Goal: Task Accomplishment & Management: Use online tool/utility

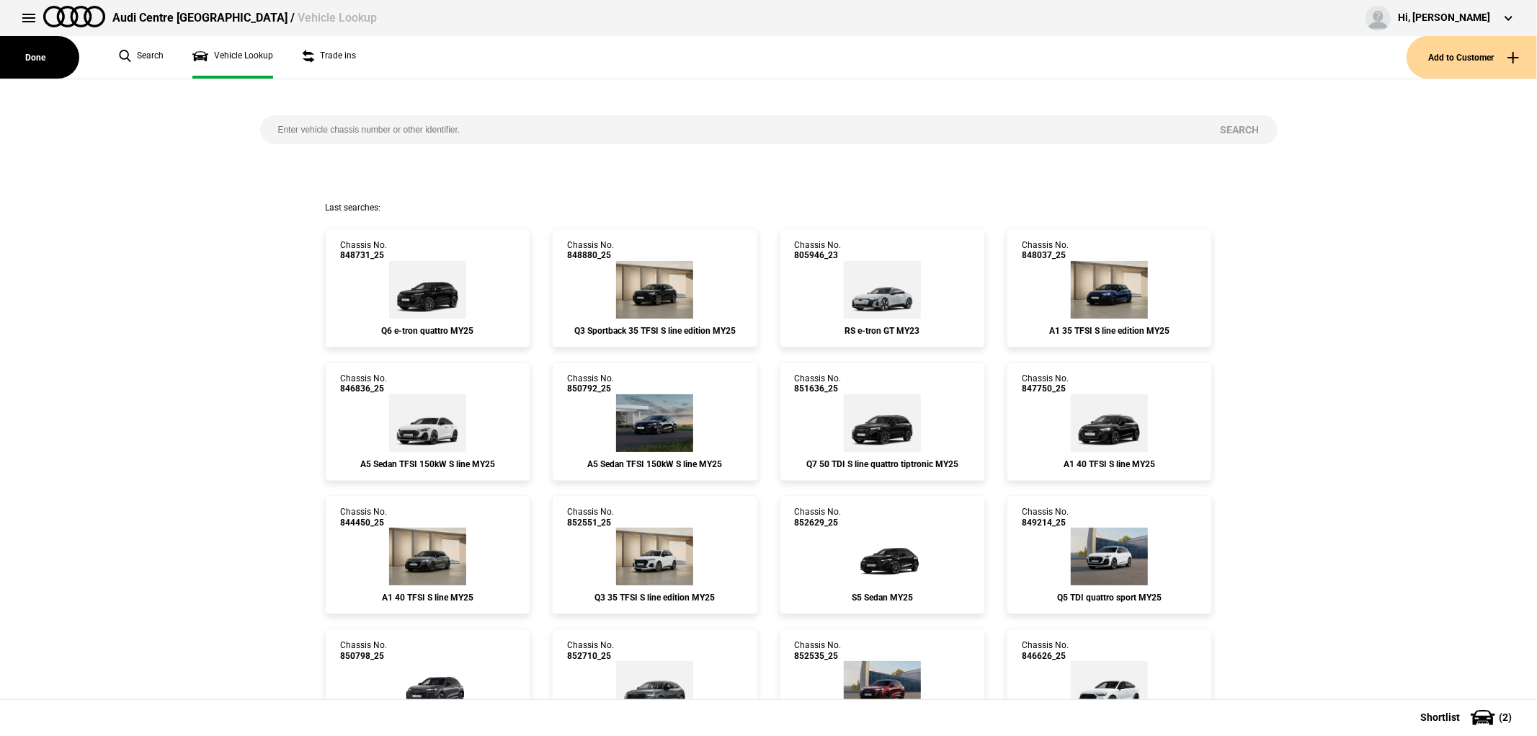
click at [401, 130] on input "search" at bounding box center [731, 129] width 942 height 29
type input "849146"
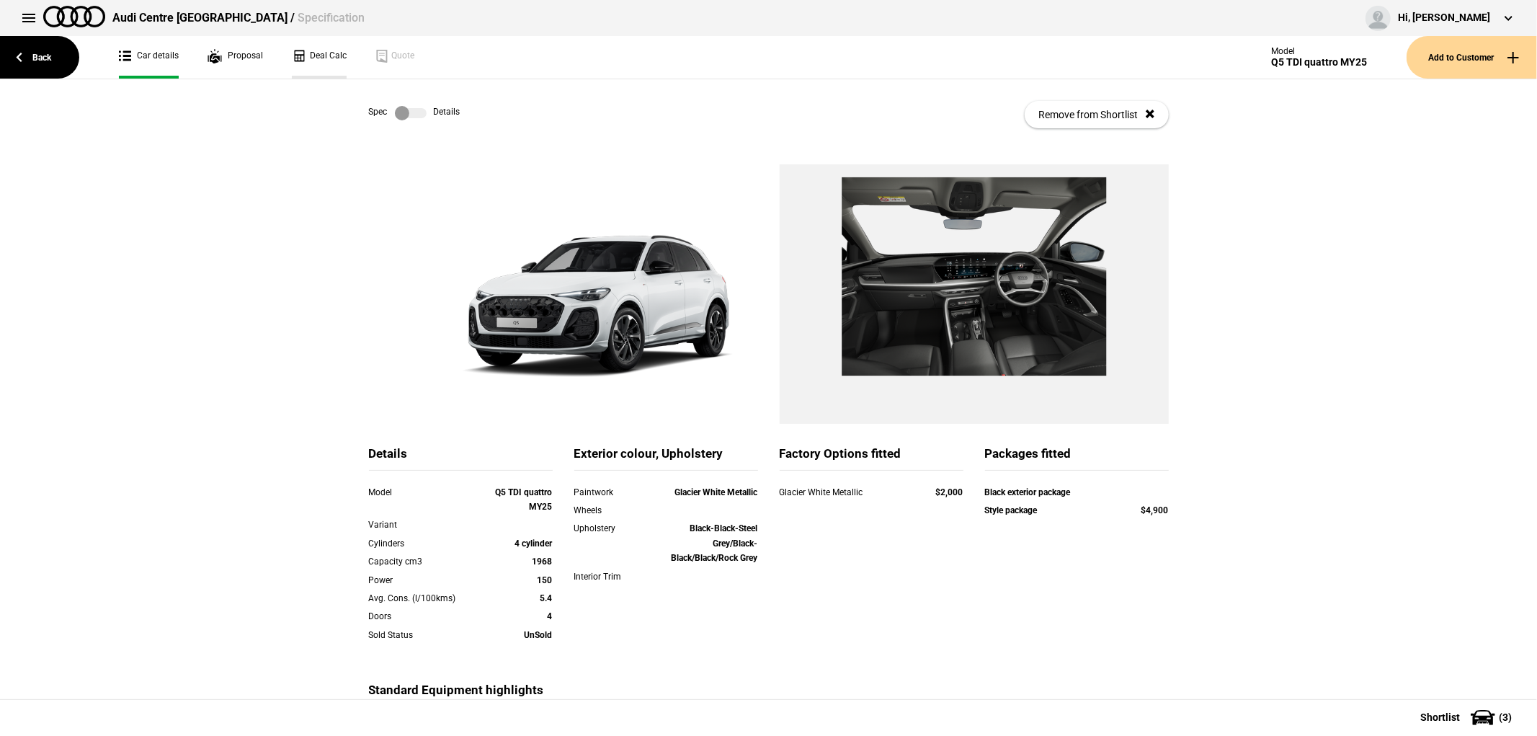
click at [307, 53] on link "Deal Calc" at bounding box center [319, 57] width 55 height 43
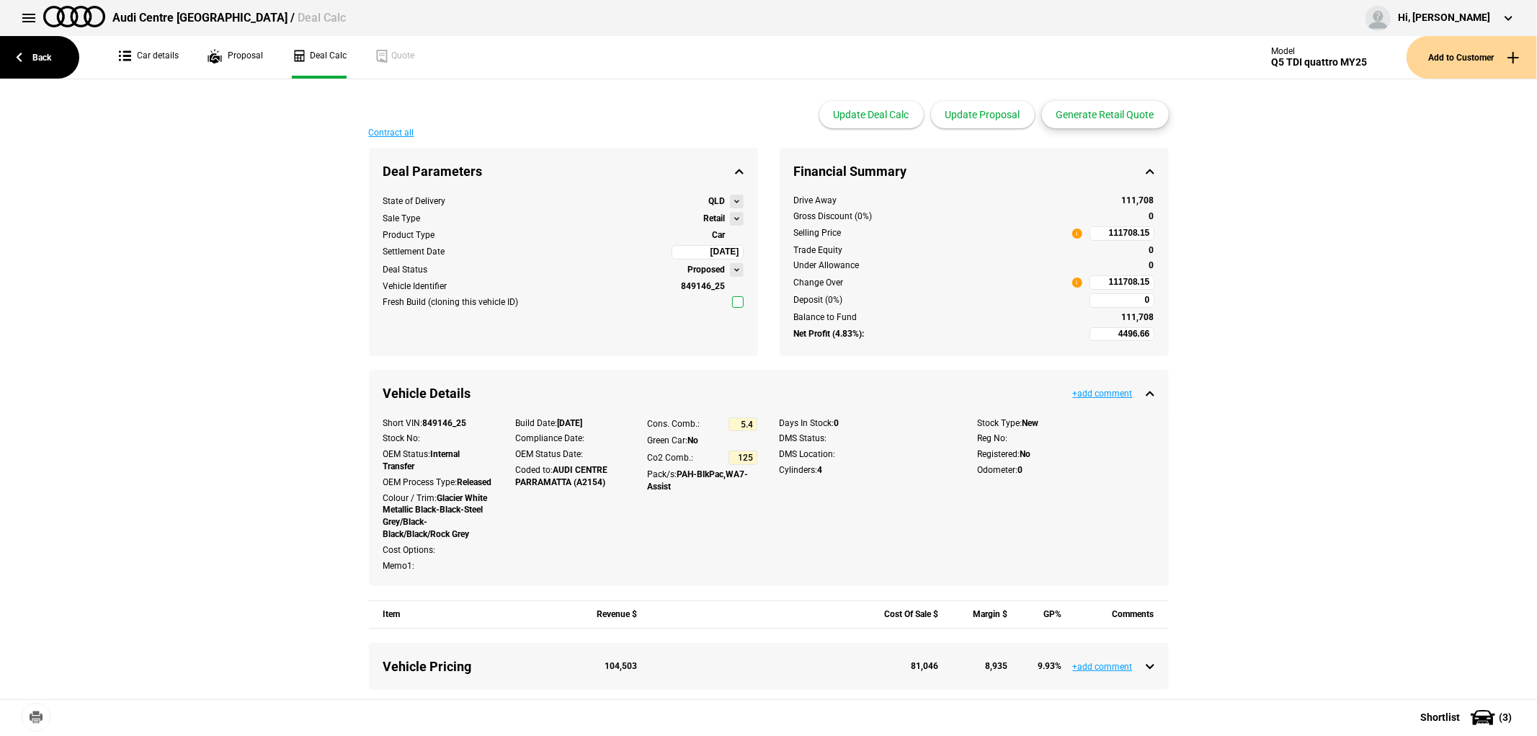
click at [1128, 113] on button "Generate Retail Quote" at bounding box center [1105, 114] width 127 height 27
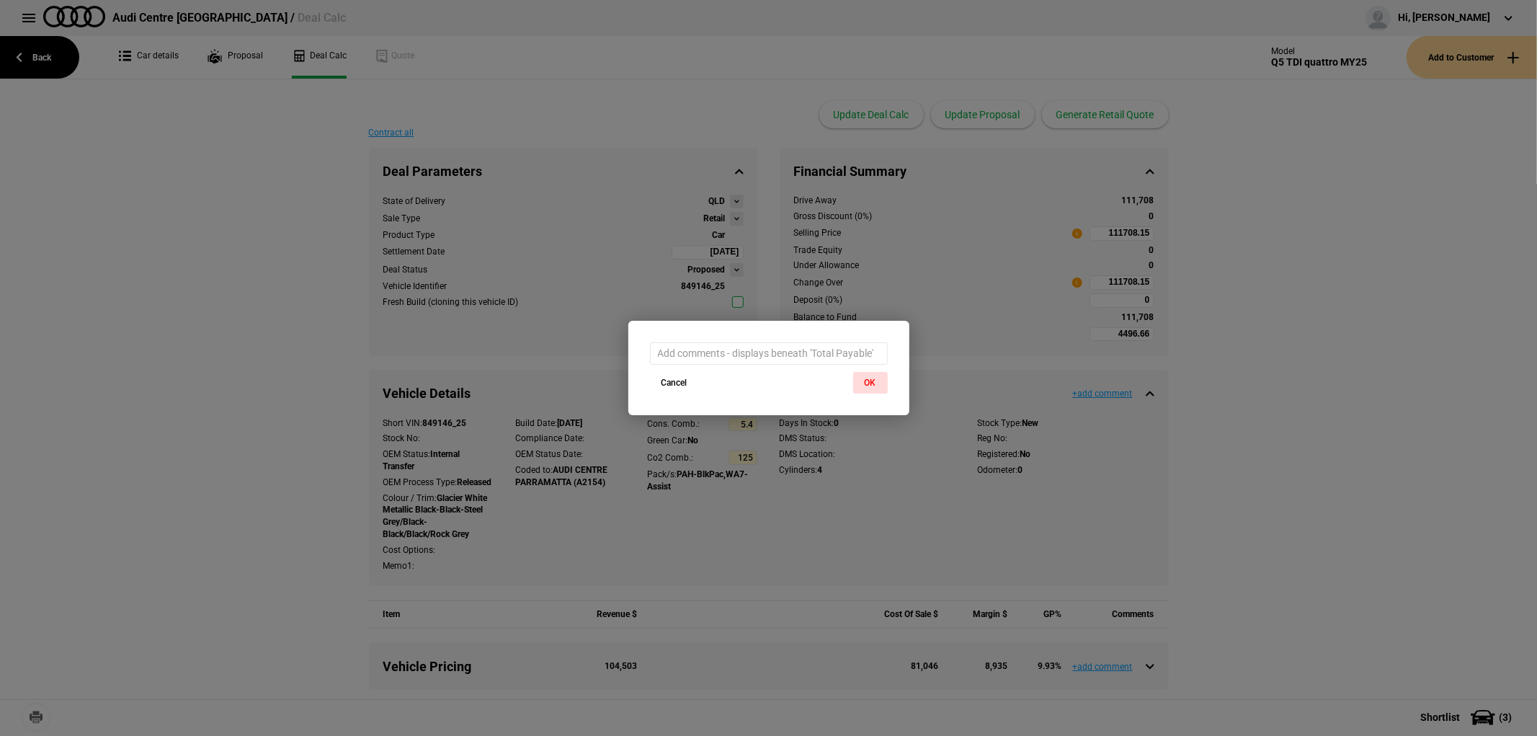
click at [872, 385] on button "OK" at bounding box center [870, 383] width 35 height 22
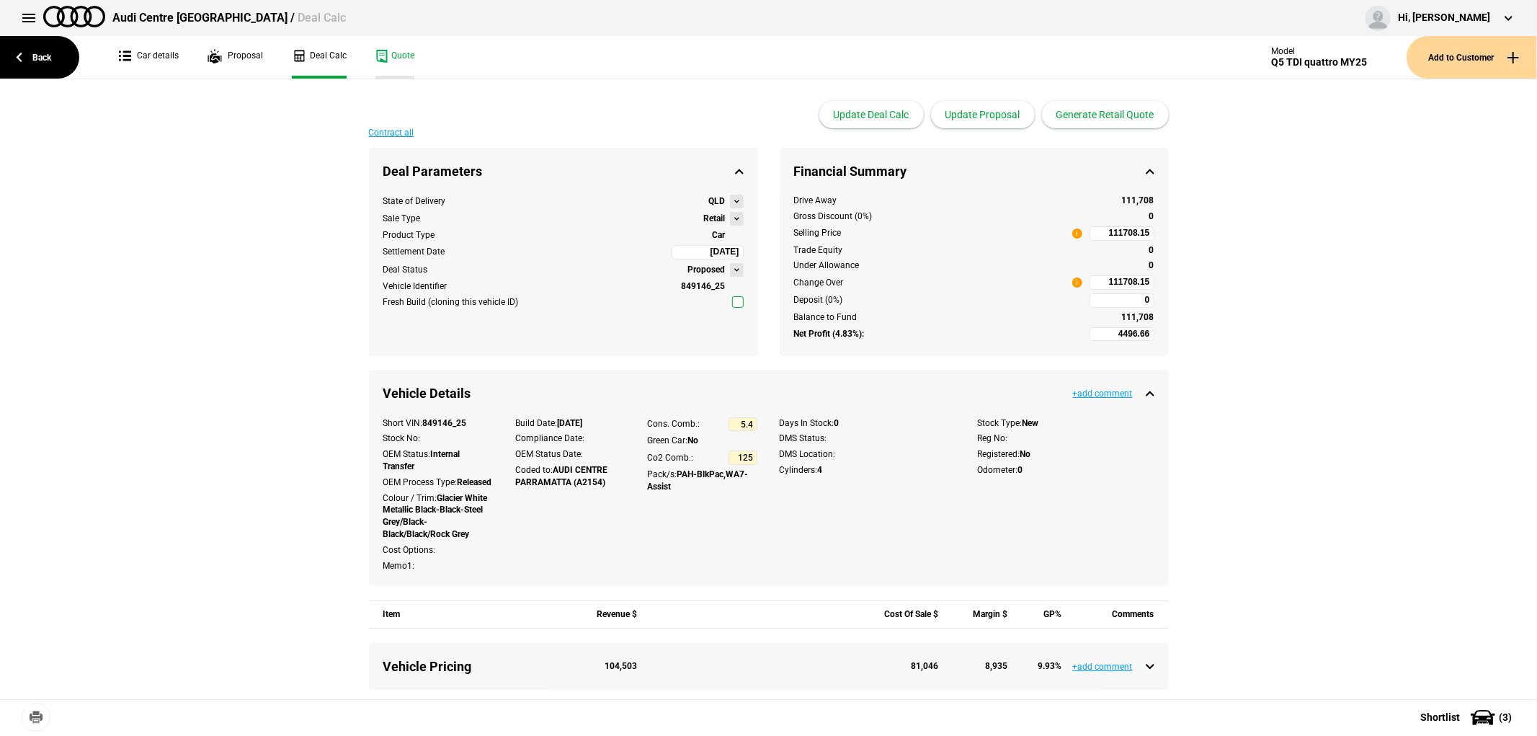
click at [393, 61] on link "Quote" at bounding box center [394, 57] width 39 height 43
click at [166, 51] on link "Car details" at bounding box center [149, 57] width 60 height 43
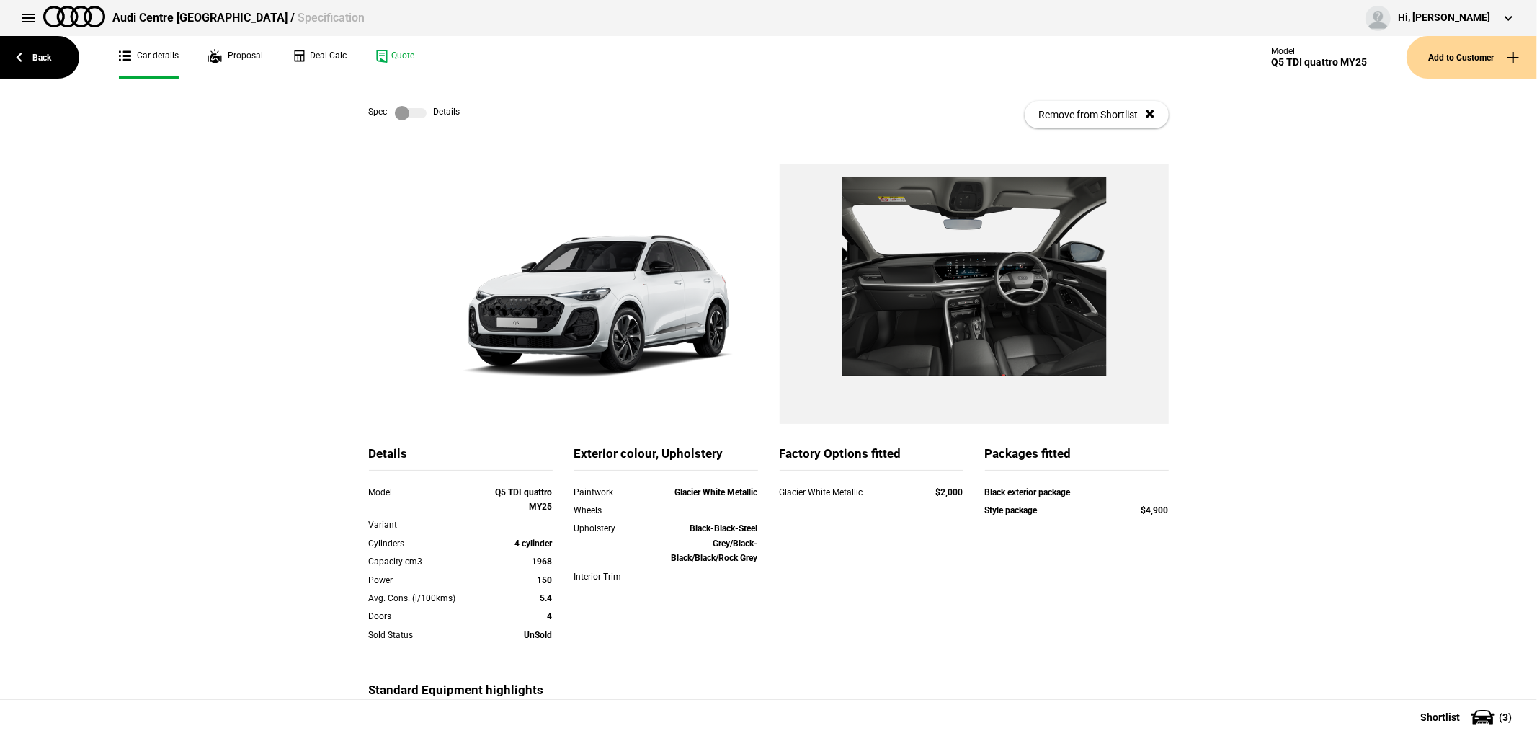
click at [397, 110] on label at bounding box center [411, 113] width 32 height 14
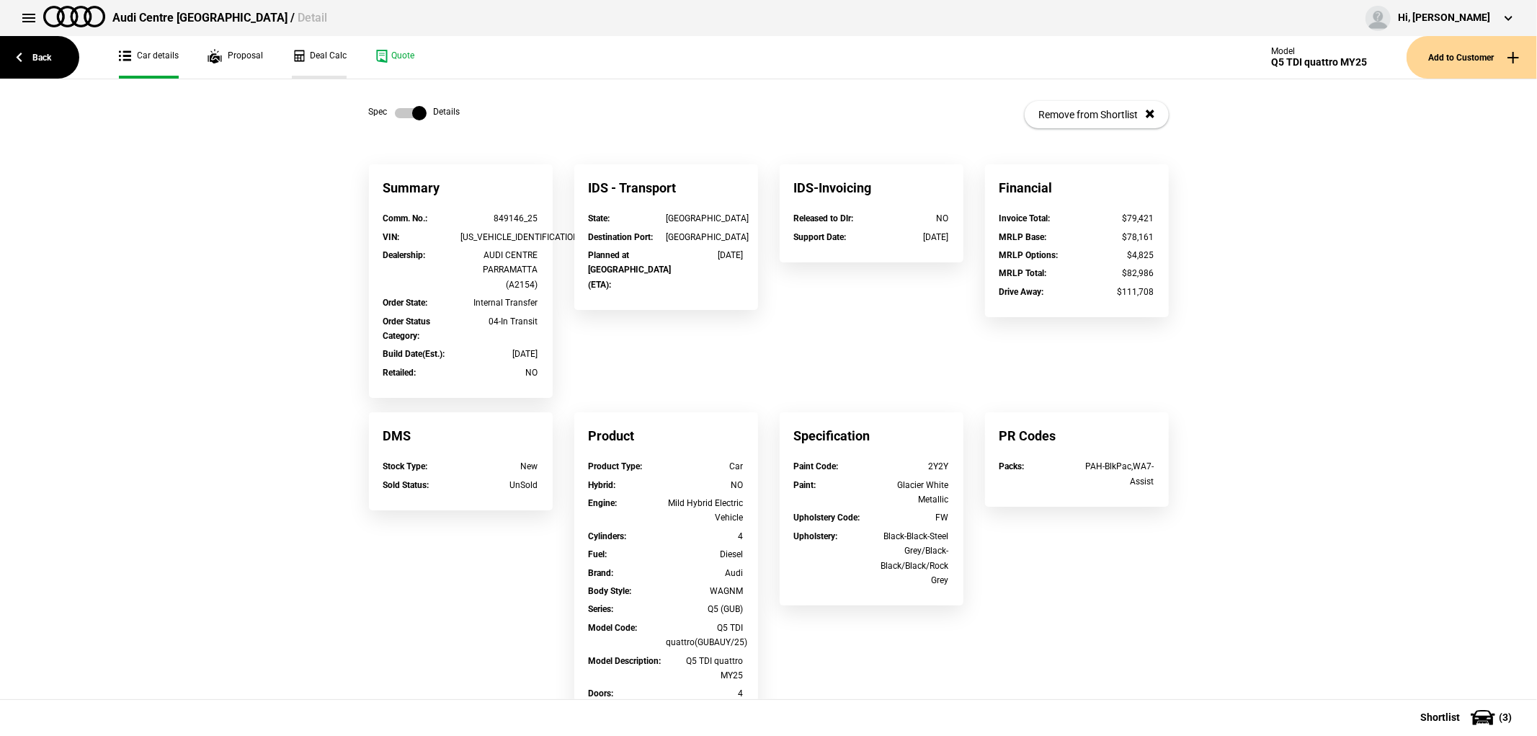
click at [314, 55] on link "Deal Calc" at bounding box center [319, 57] width 55 height 43
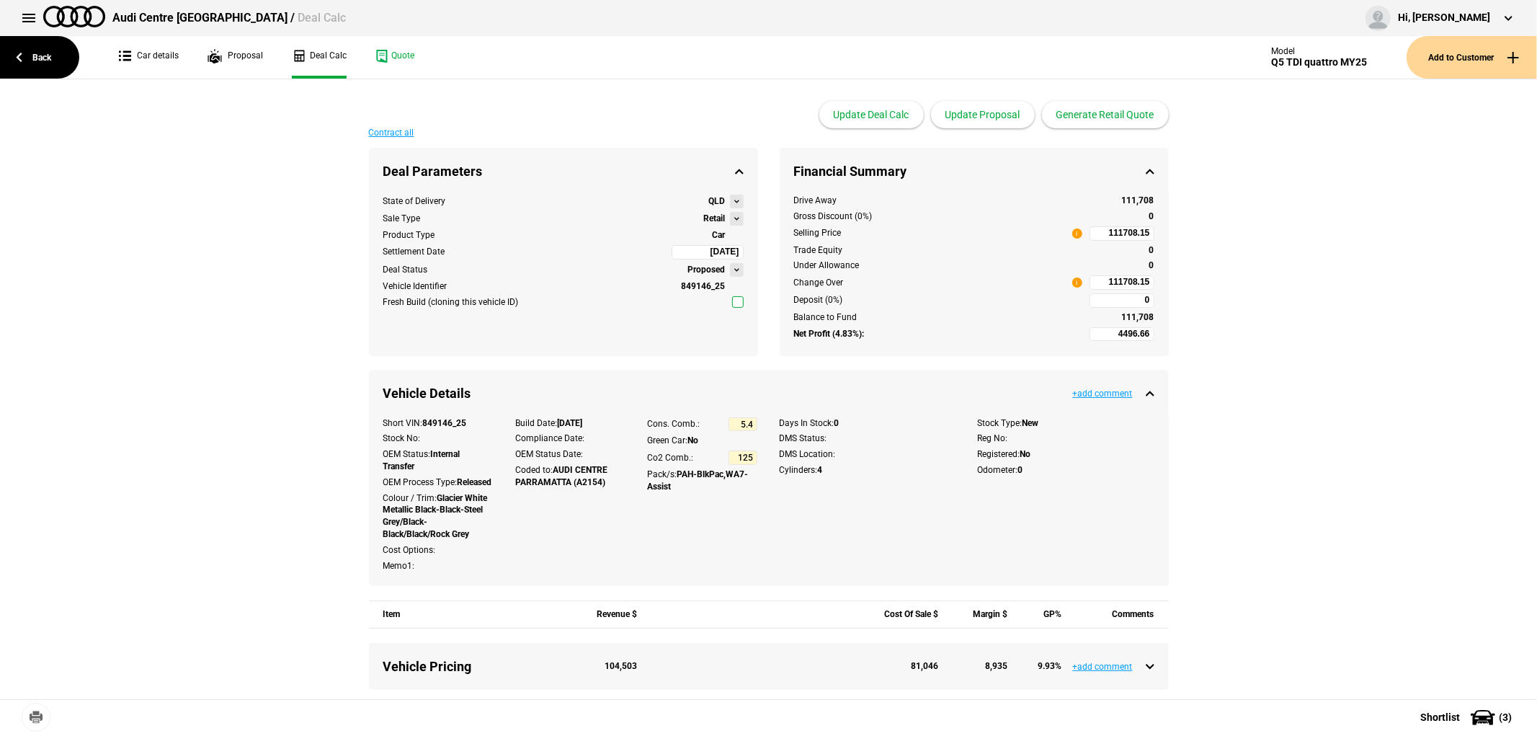
click at [202, 47] on ul "Car details Proposal Deal Calc Quote" at bounding box center [644, 57] width 1080 height 43
click at [159, 55] on link "Car details" at bounding box center [149, 57] width 60 height 43
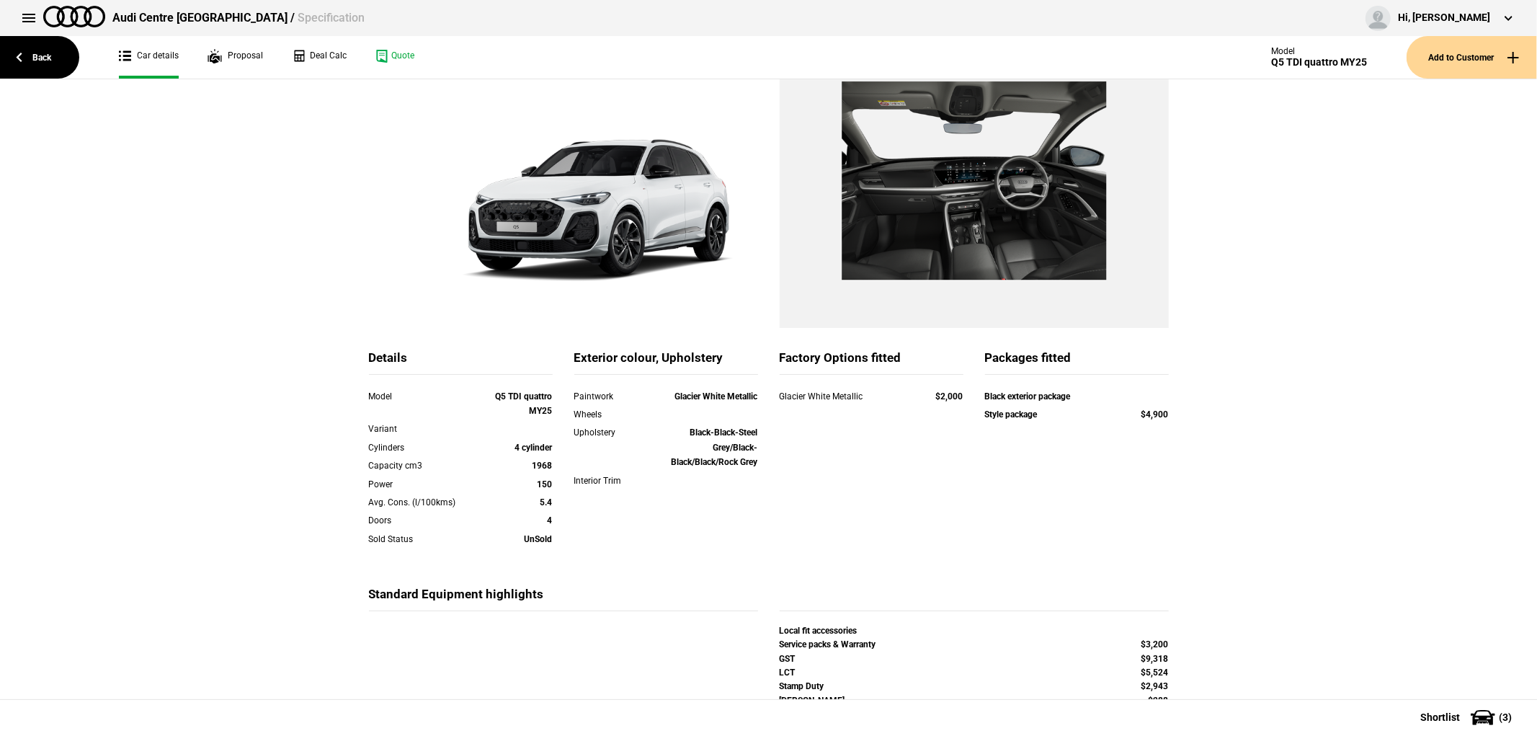
scroll to position [170, 0]
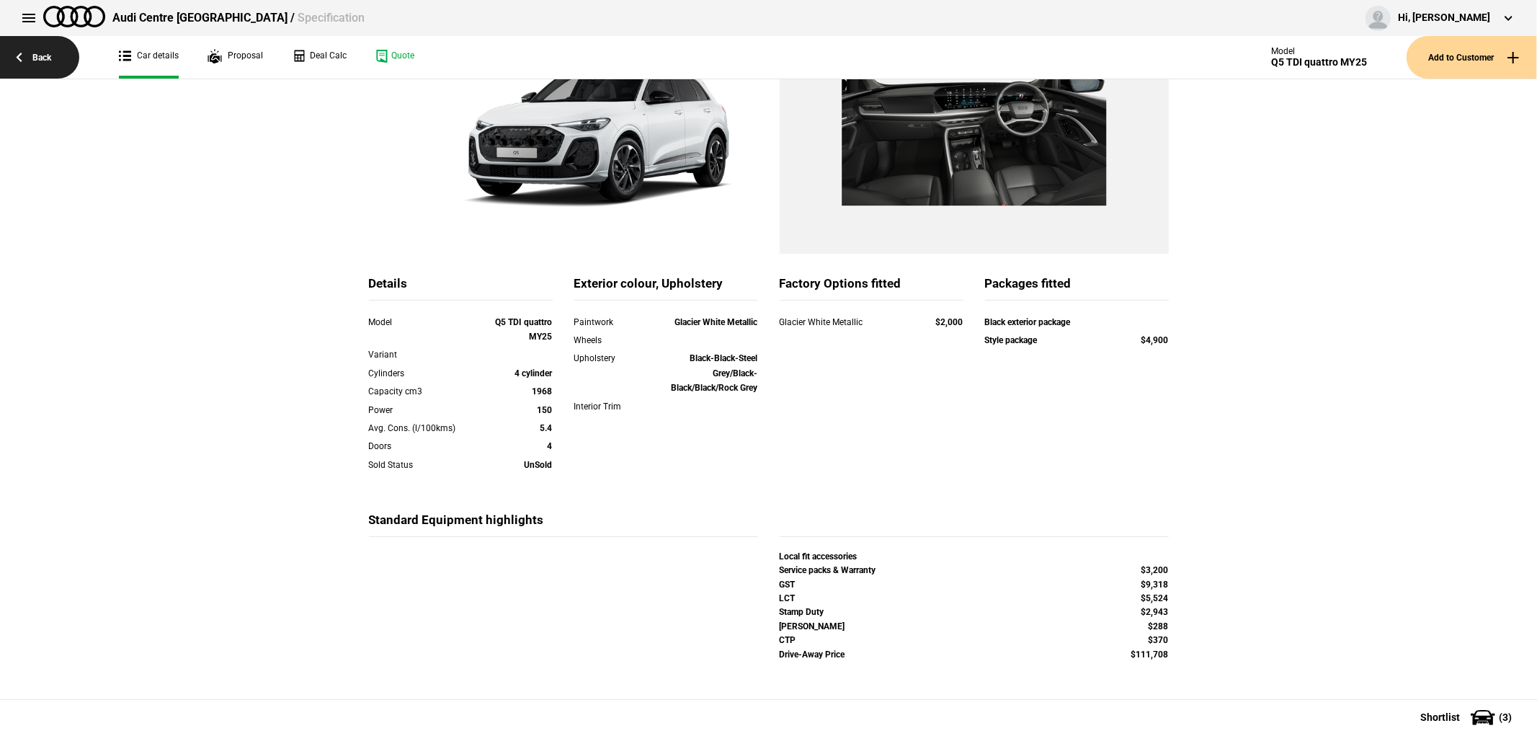
click at [43, 62] on link "Back" at bounding box center [39, 57] width 79 height 43
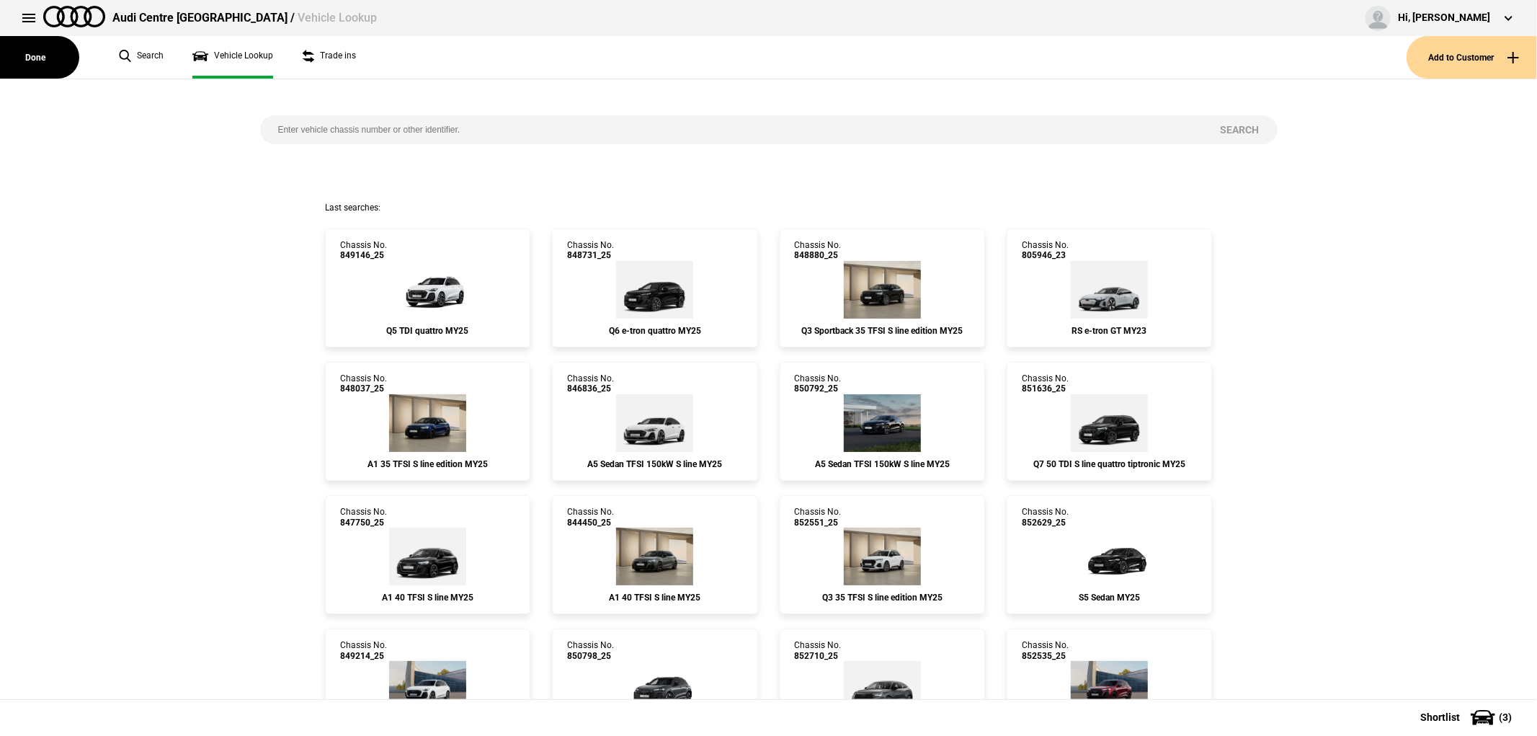
click at [415, 125] on input "search" at bounding box center [731, 129] width 942 height 29
type input "846584"
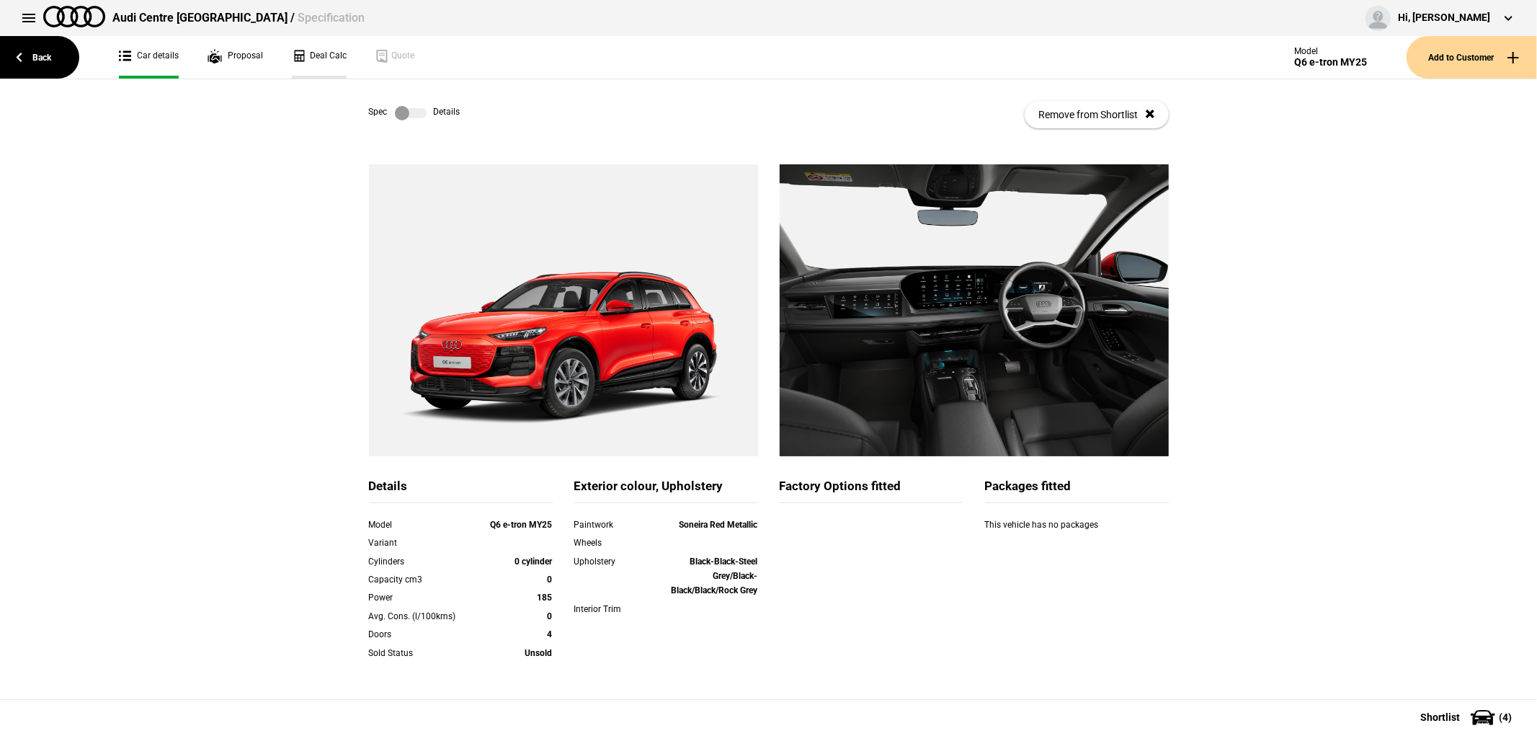
click at [329, 46] on link "Deal Calc" at bounding box center [319, 57] width 55 height 43
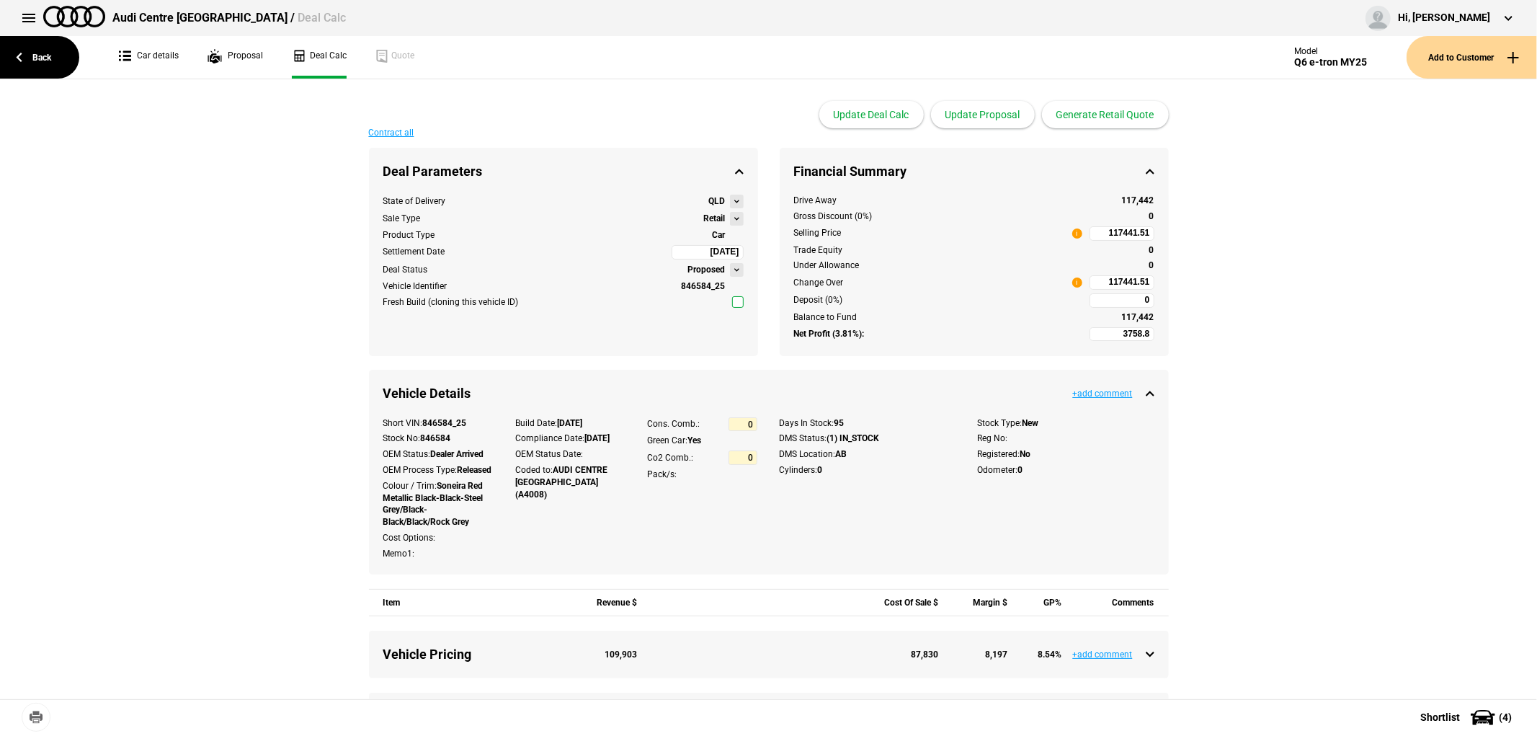
click at [730, 213] on button at bounding box center [737, 219] width 14 height 14
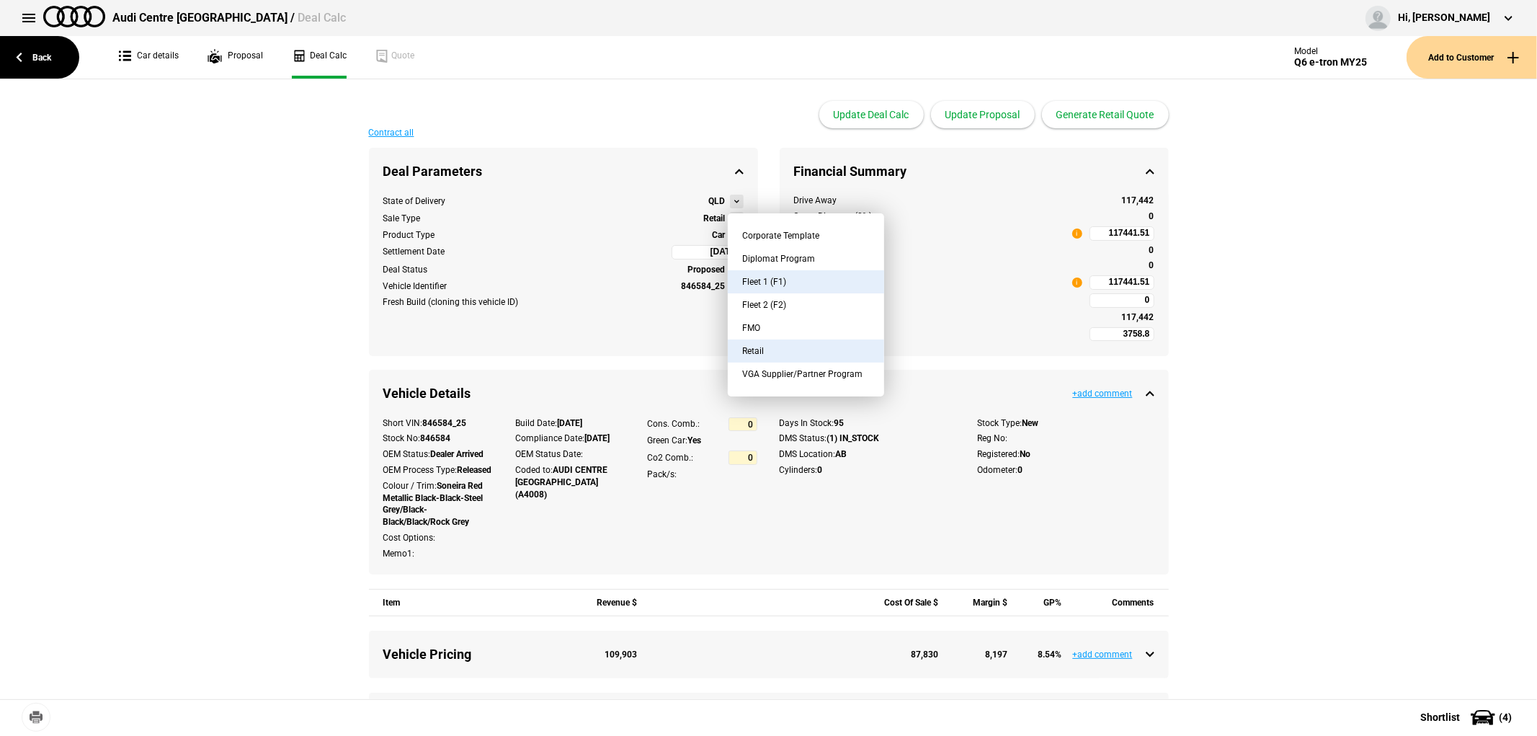
click at [776, 275] on button "Fleet 1 (F1)" at bounding box center [806, 281] width 156 height 23
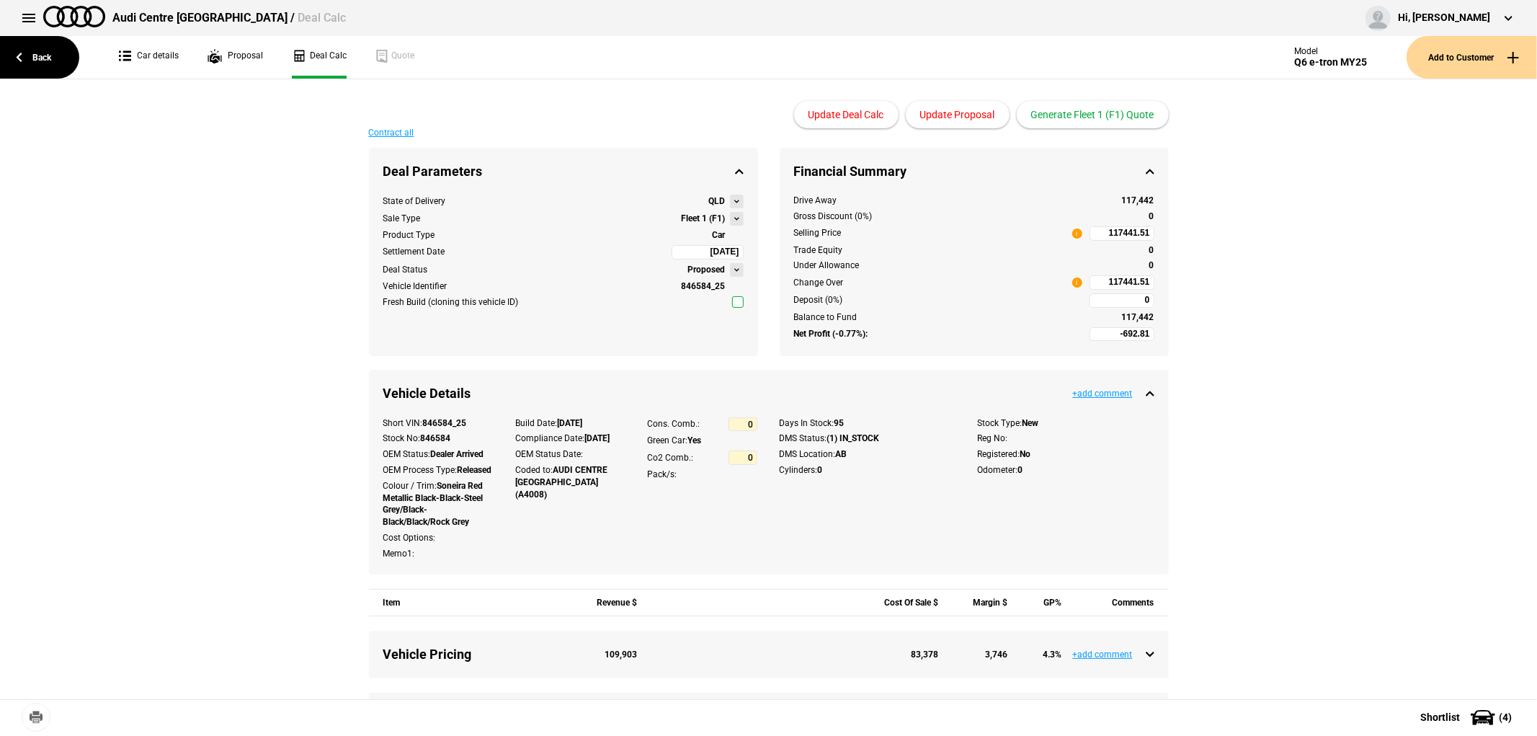
type input "-2692.81"
type input "93567.08"
type input "-5192.81"
click at [983, 113] on button "Update Proposal" at bounding box center [958, 114] width 104 height 27
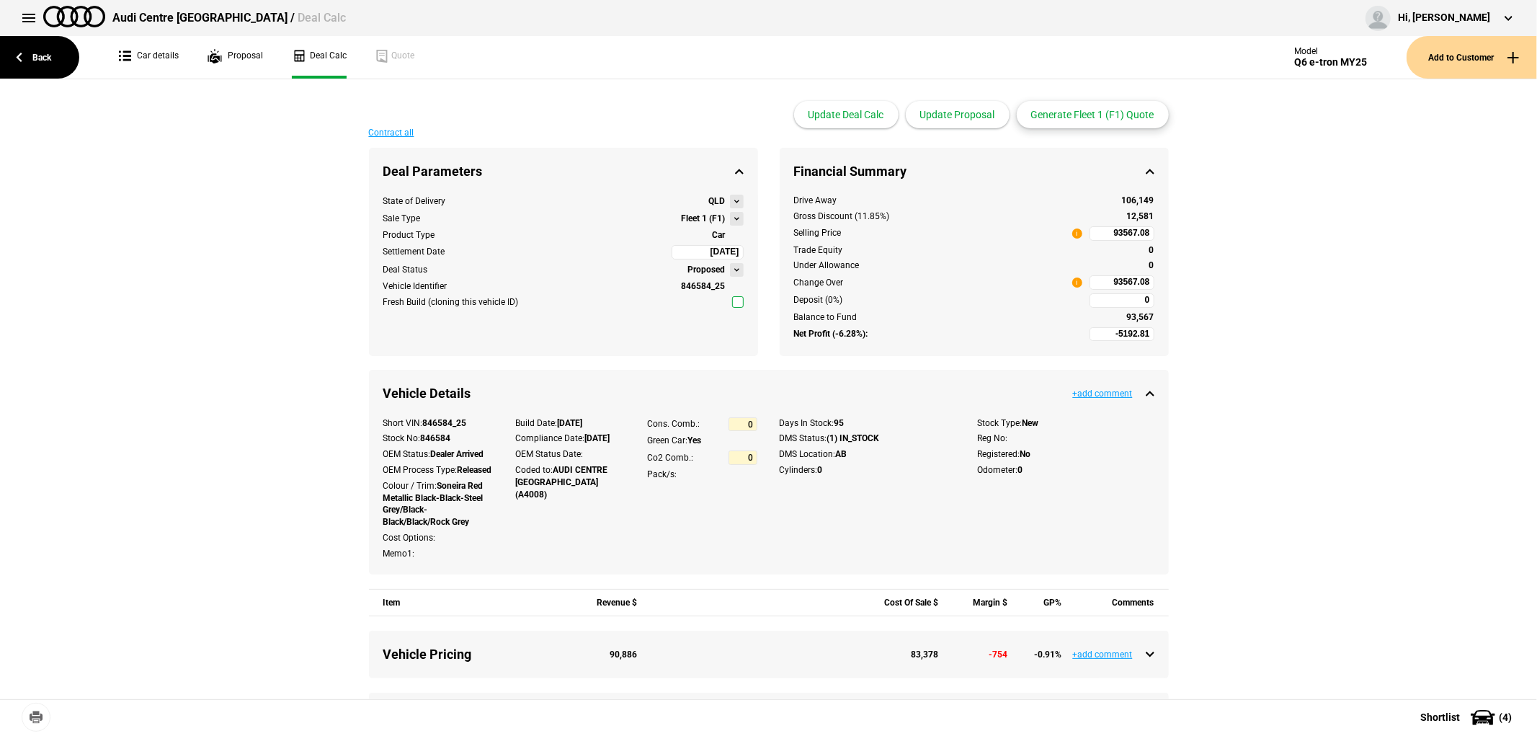
click at [1101, 117] on button "Generate Fleet 1 (F1) Quote" at bounding box center [1093, 114] width 152 height 27
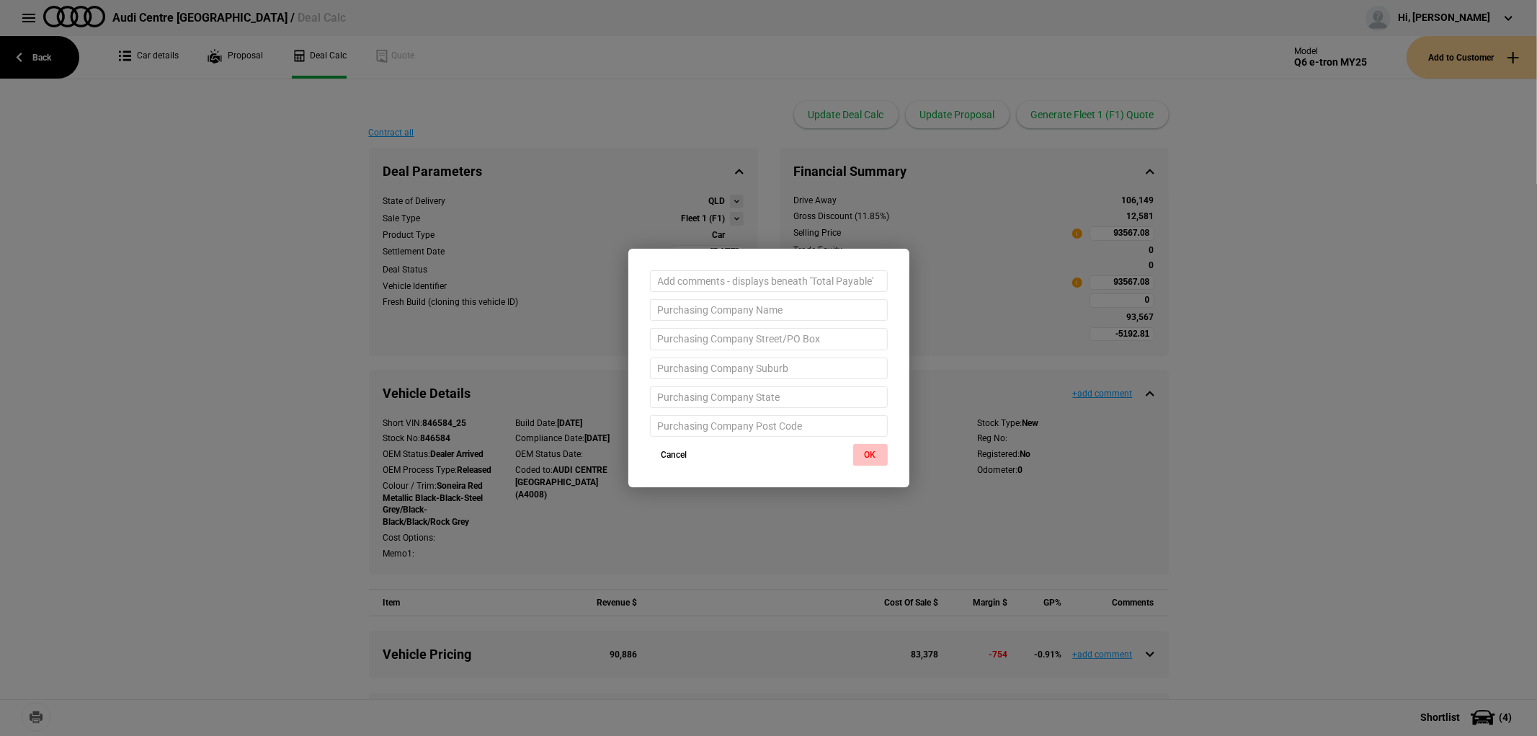
click at [870, 460] on button "OK" at bounding box center [870, 455] width 35 height 22
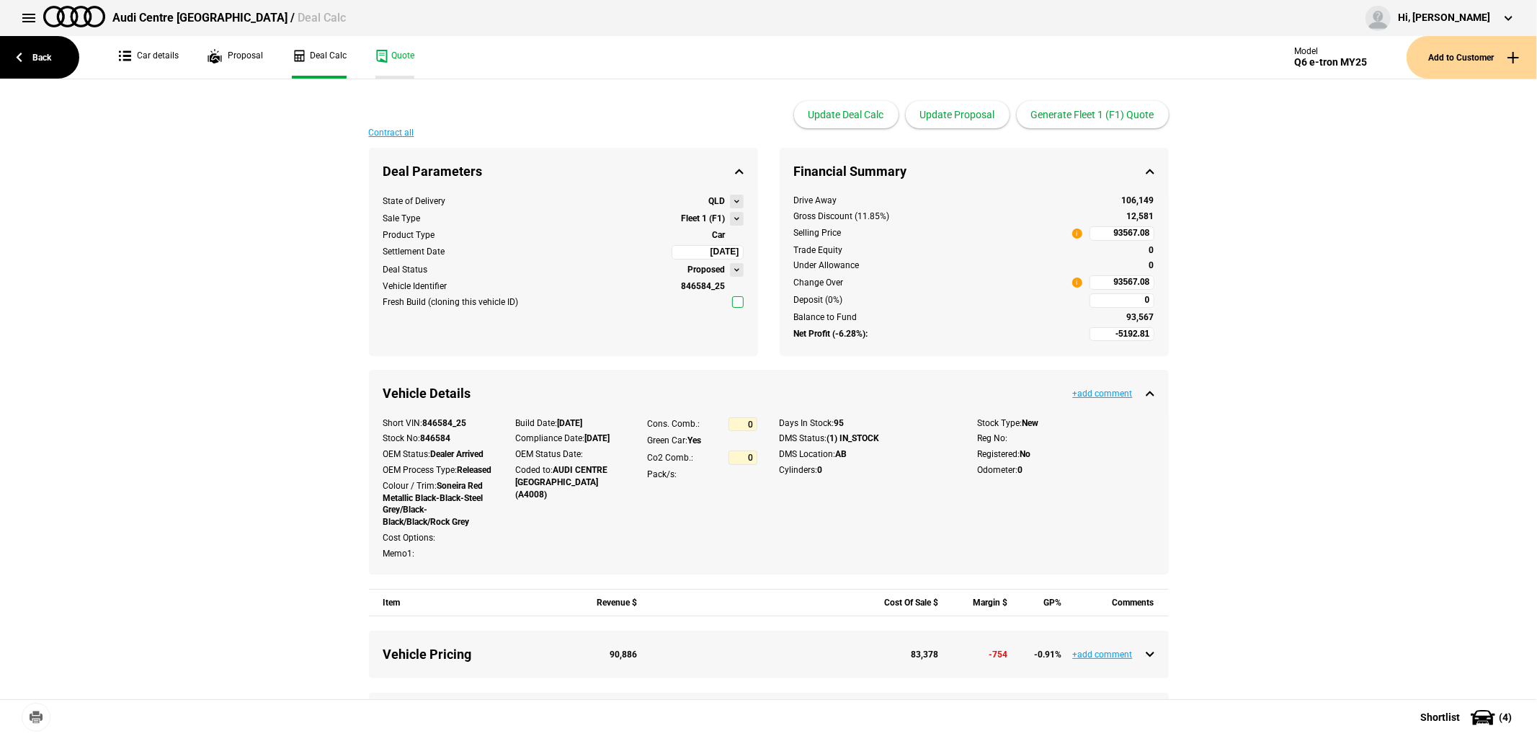
click at [406, 55] on link "Quote" at bounding box center [394, 57] width 39 height 43
click at [55, 49] on link "Back" at bounding box center [39, 57] width 79 height 43
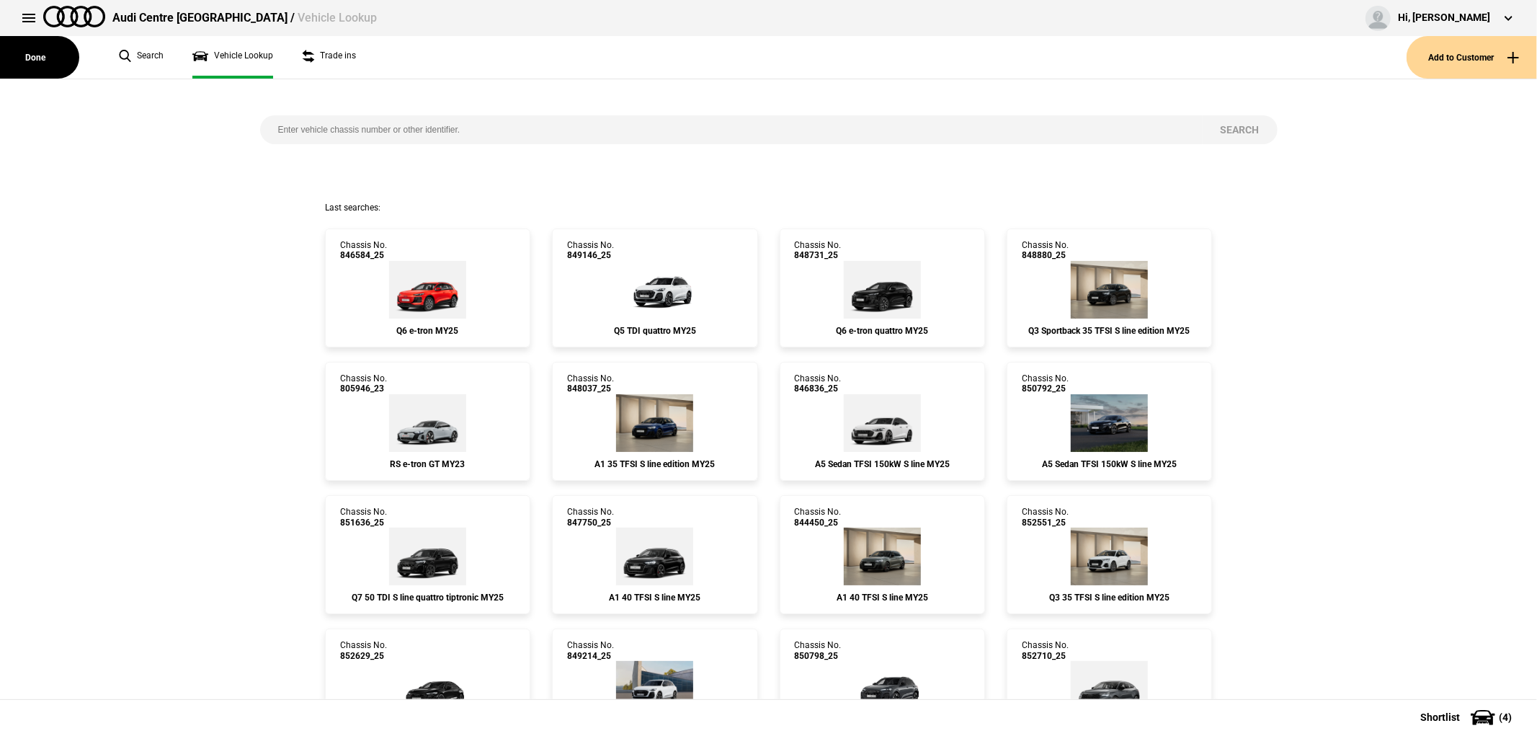
click at [632, 124] on input "search" at bounding box center [731, 129] width 942 height 29
type input "844231"
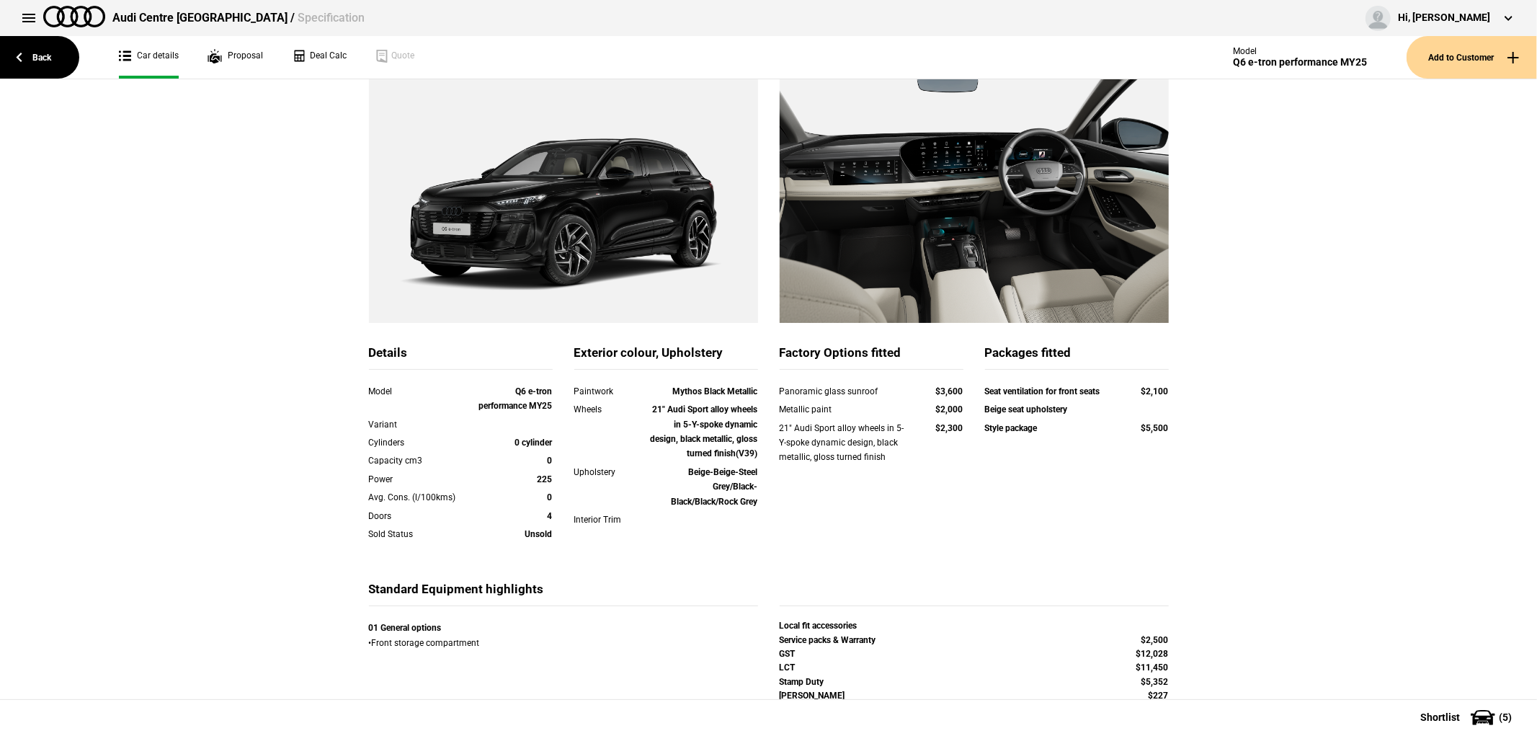
scroll to position [218, 0]
